Goal: Task Accomplishment & Management: Complete application form

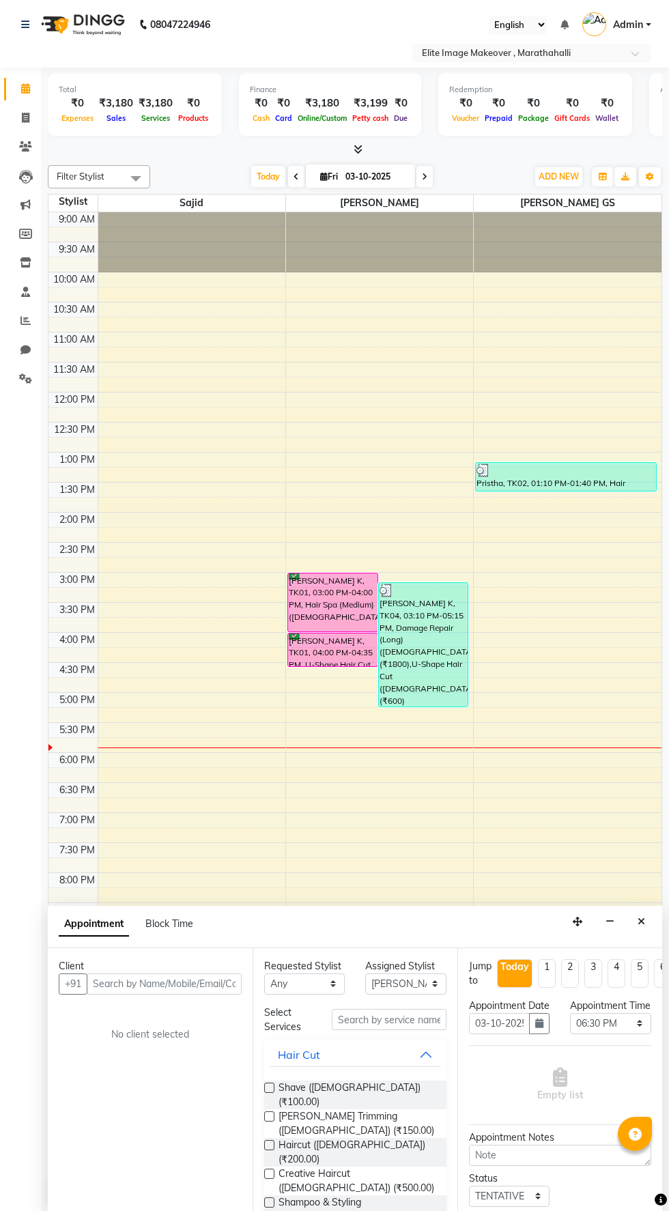
select select "88652"
select select "1110"
select select "tentative"
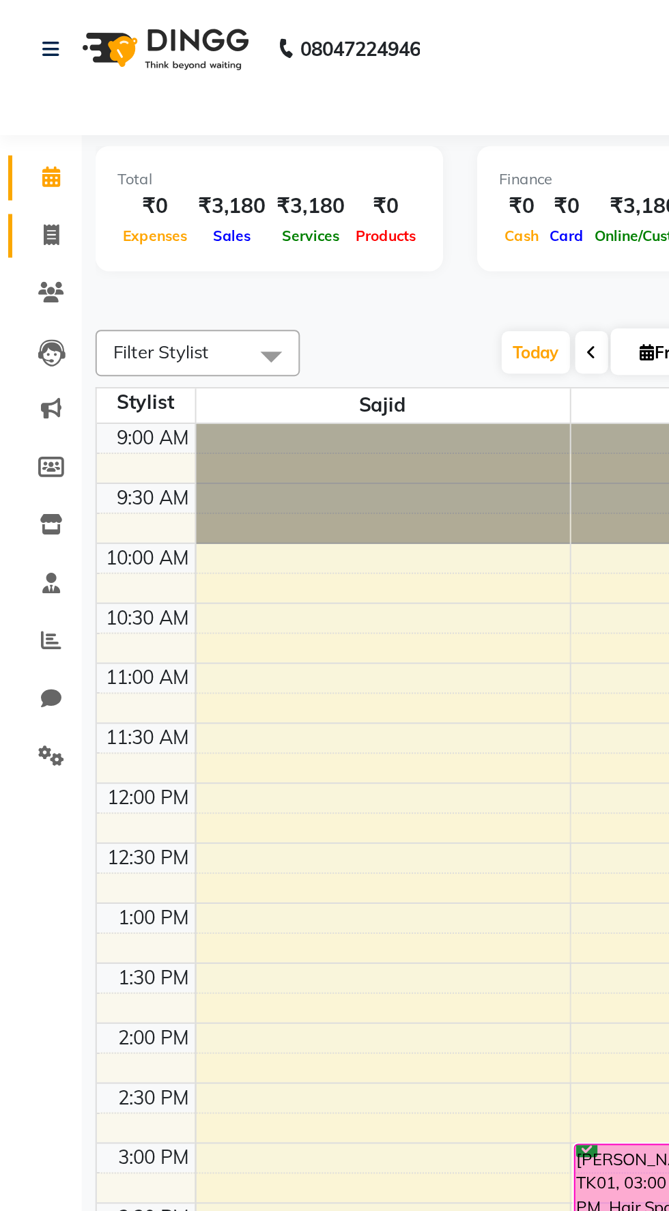
click at [33, 128] on link "Invoice" at bounding box center [20, 118] width 33 height 23
select select "service"
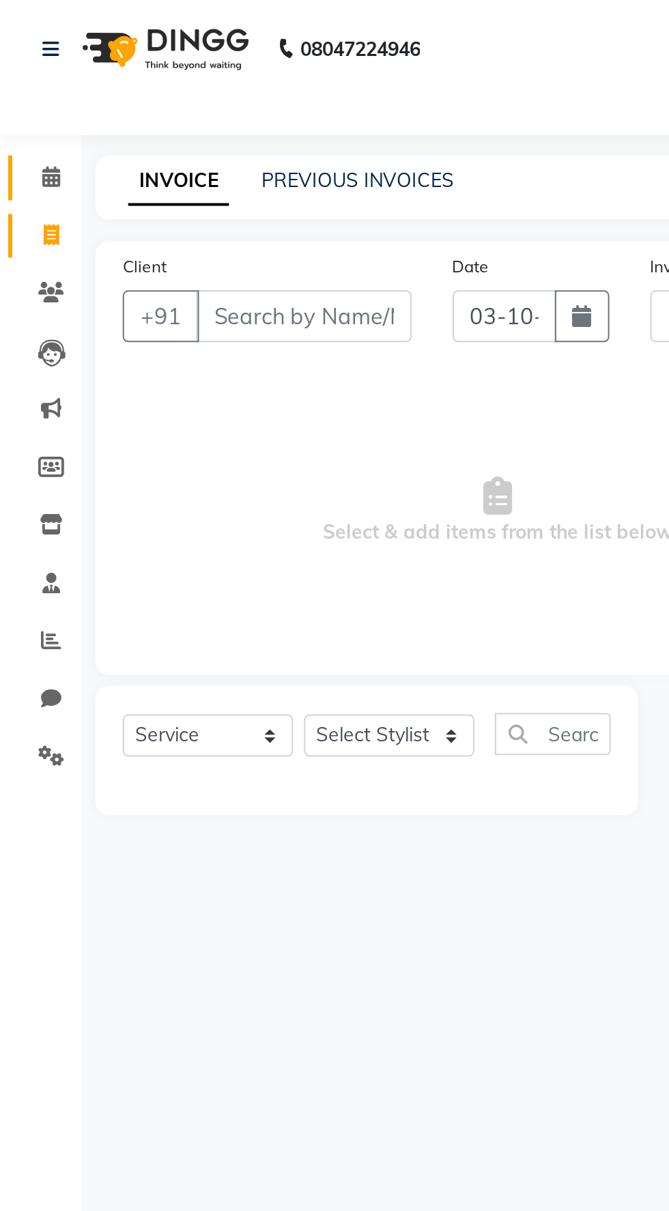
click at [29, 98] on link "Calendar" at bounding box center [20, 89] width 33 height 23
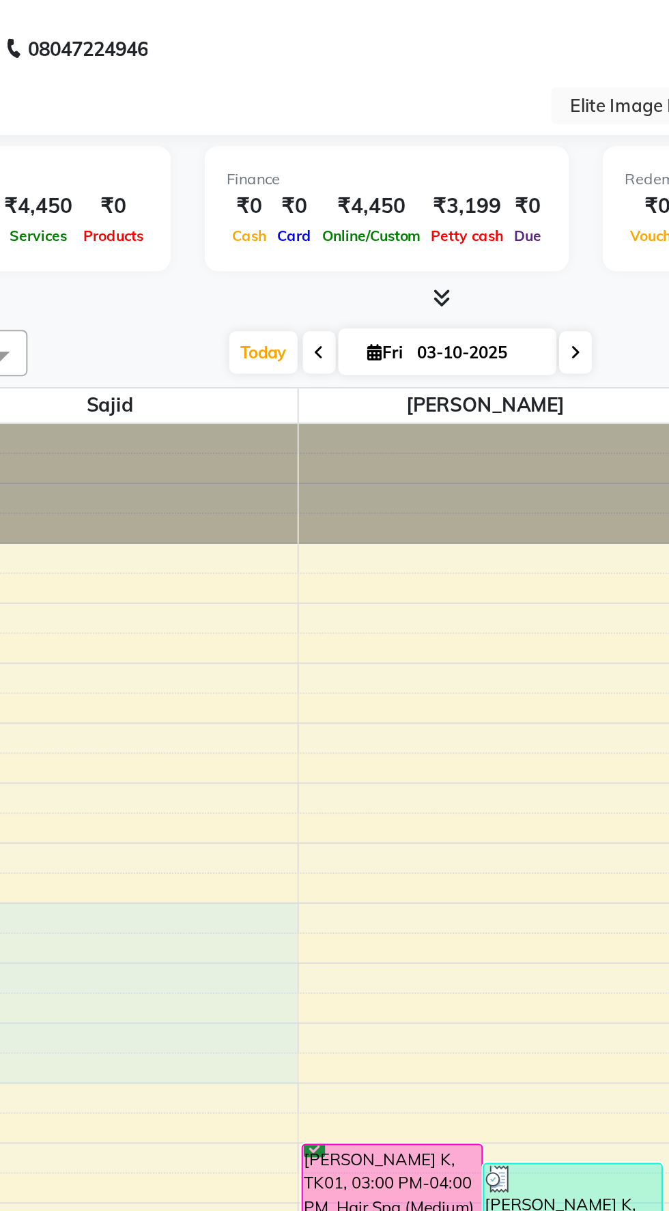
scroll to position [1, 0]
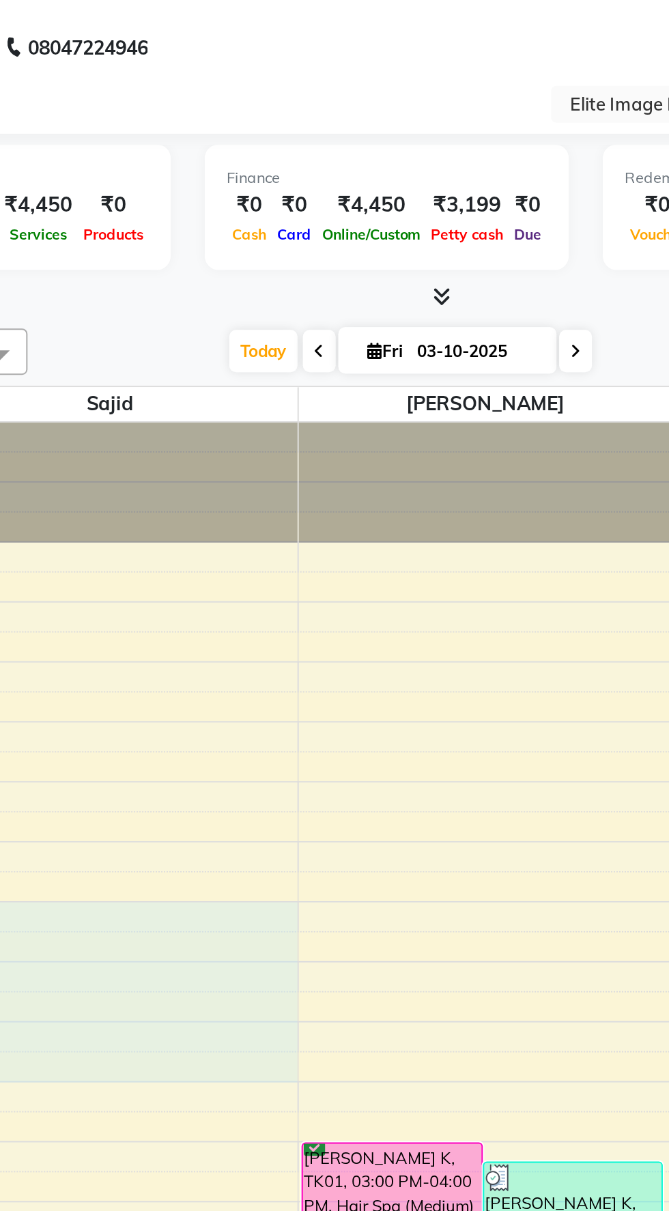
select select "88056"
select select "tentative"
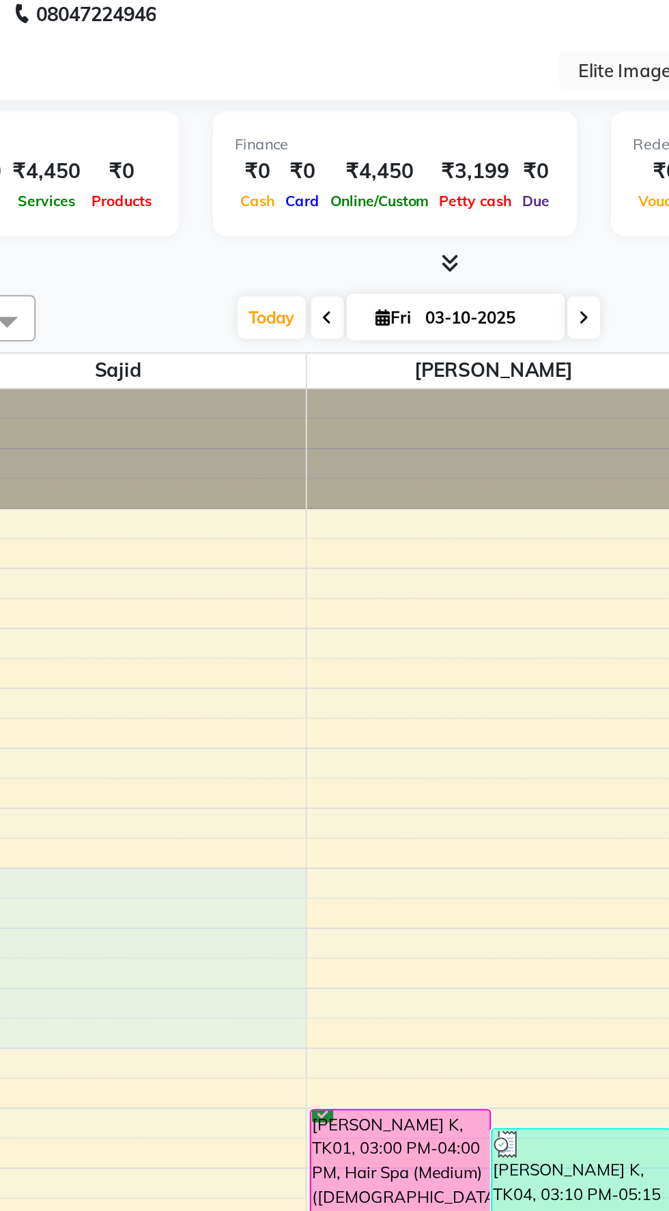
select select "780"
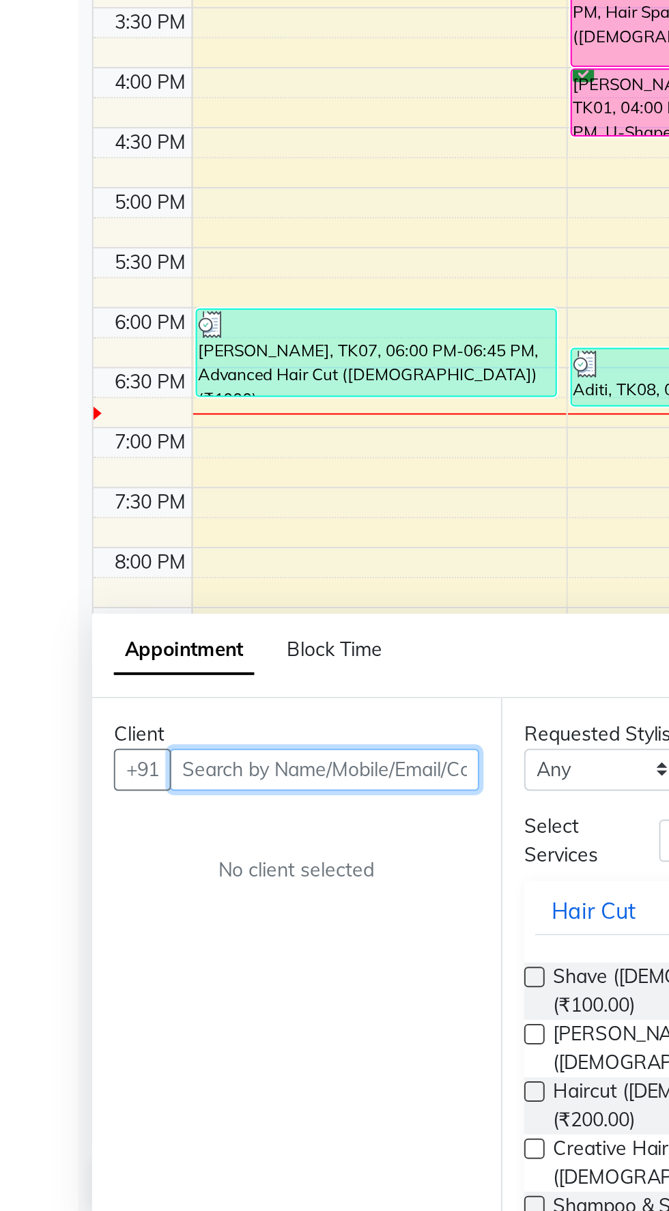
type input "j"
